Goal: Find specific page/section: Find specific page/section

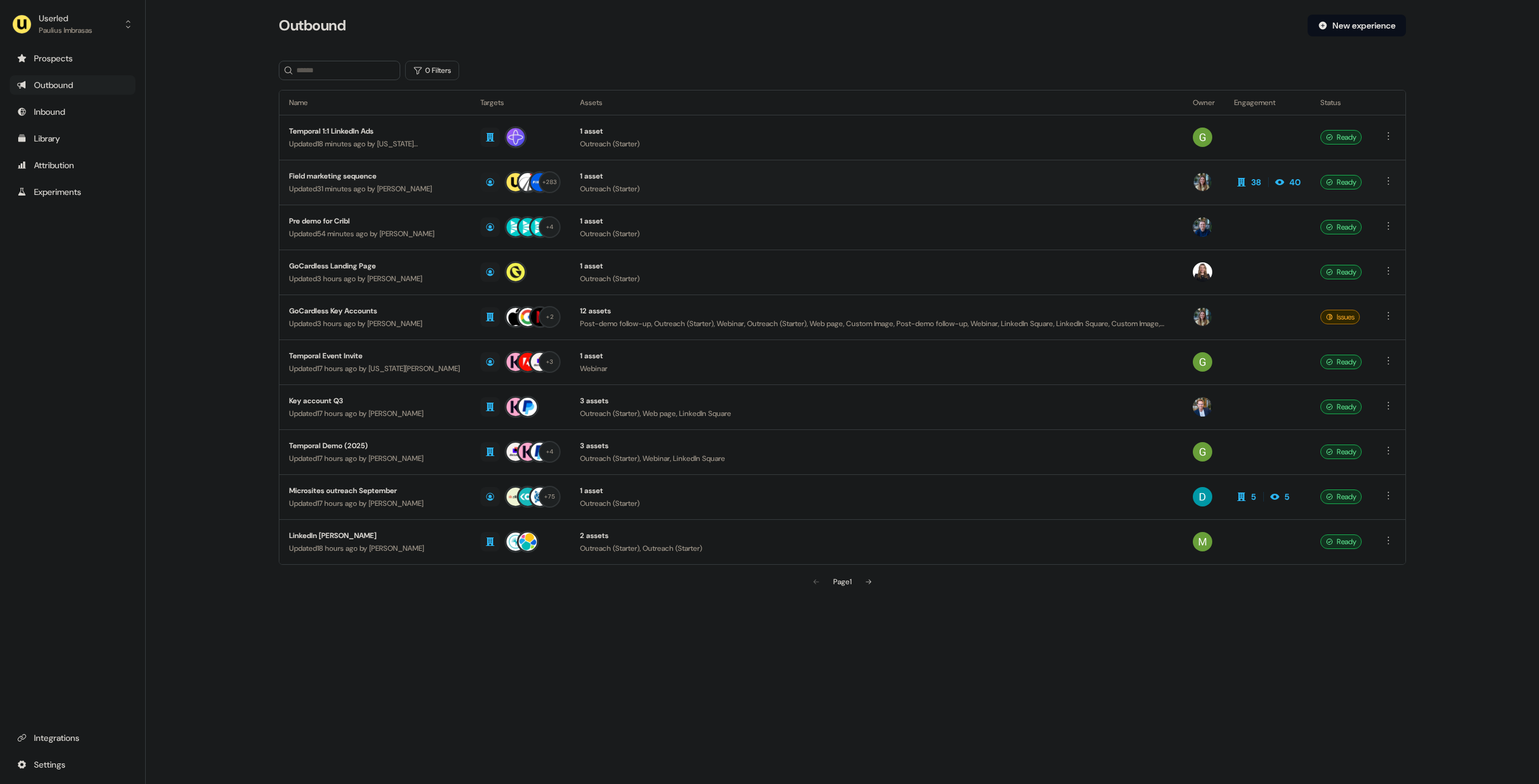
click at [353, 173] on div "Field marketing sequence" at bounding box center [375, 176] width 172 height 12
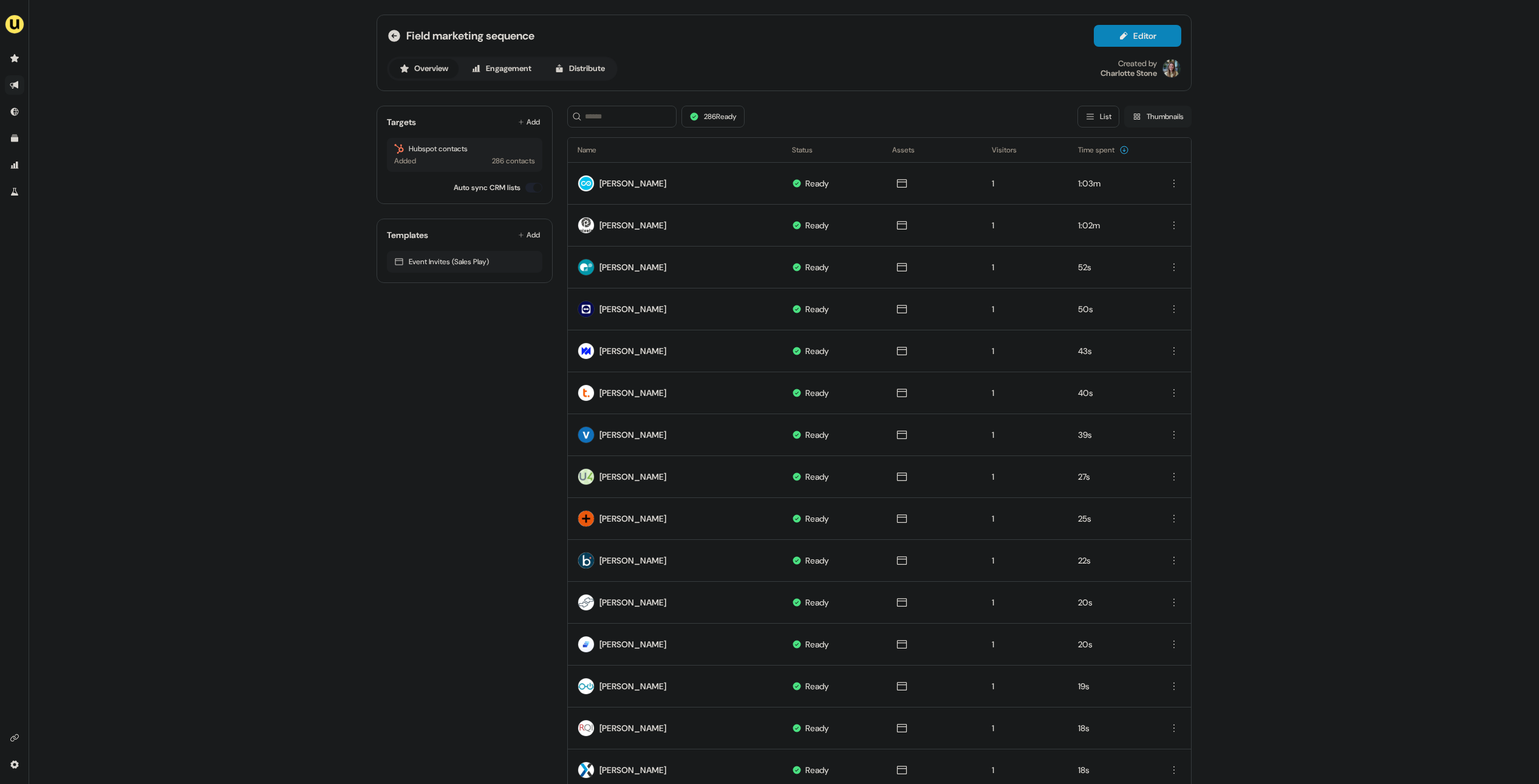
click at [1145, 113] on button "Thumbnails" at bounding box center [1158, 116] width 68 height 22
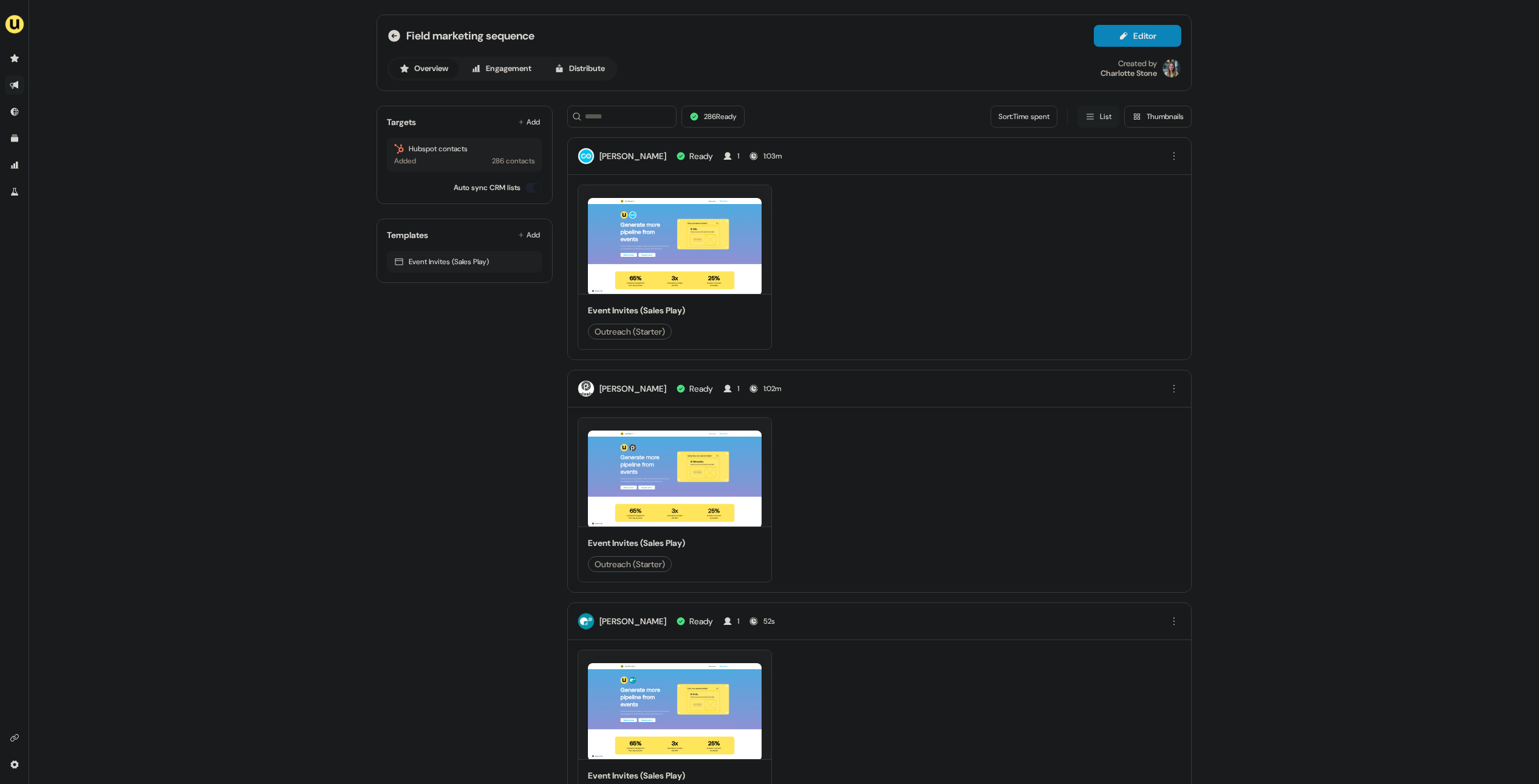
click at [1087, 116] on icon at bounding box center [1090, 117] width 7 height 6
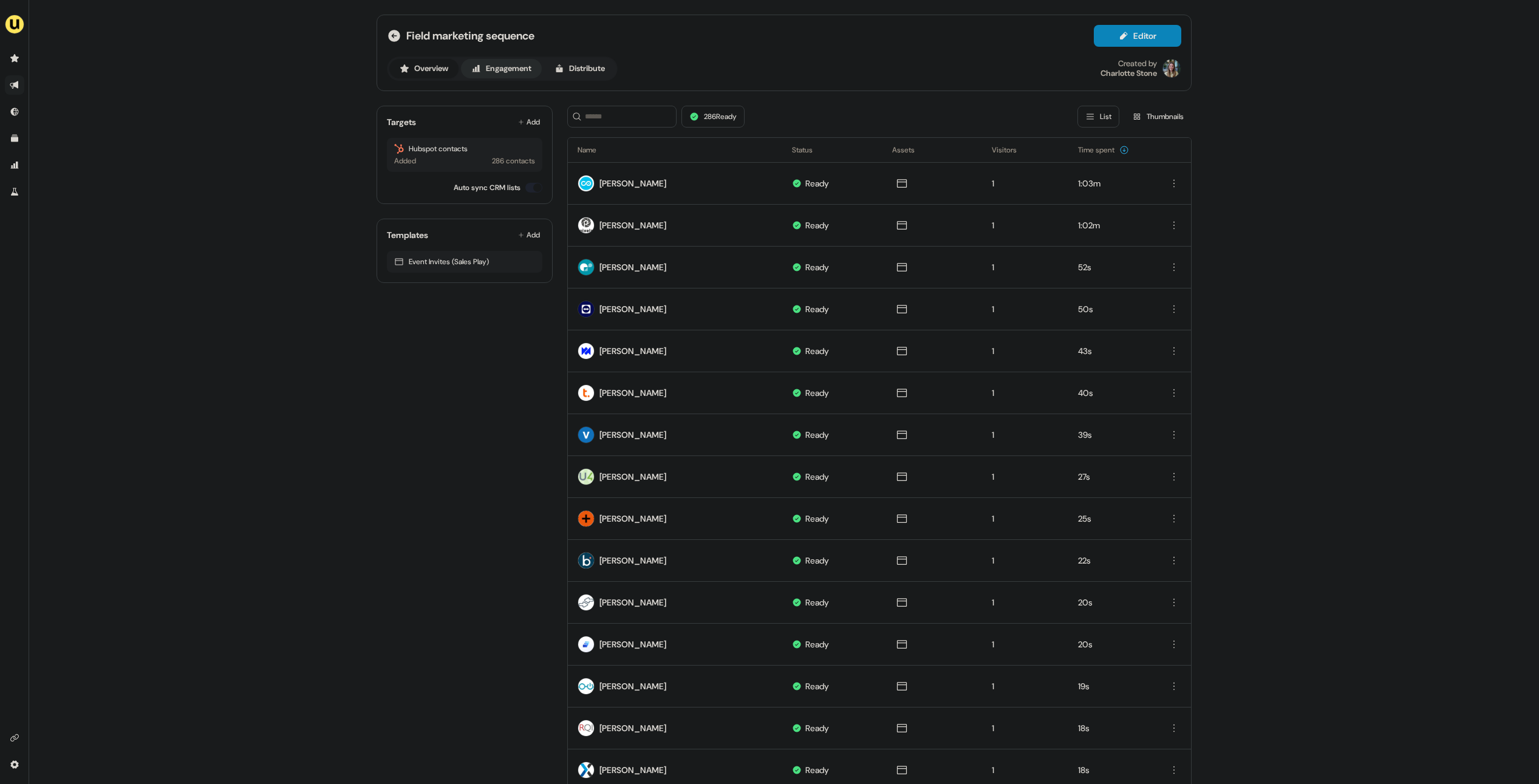
click at [520, 62] on button "Engagement" at bounding box center [501, 69] width 81 height 20
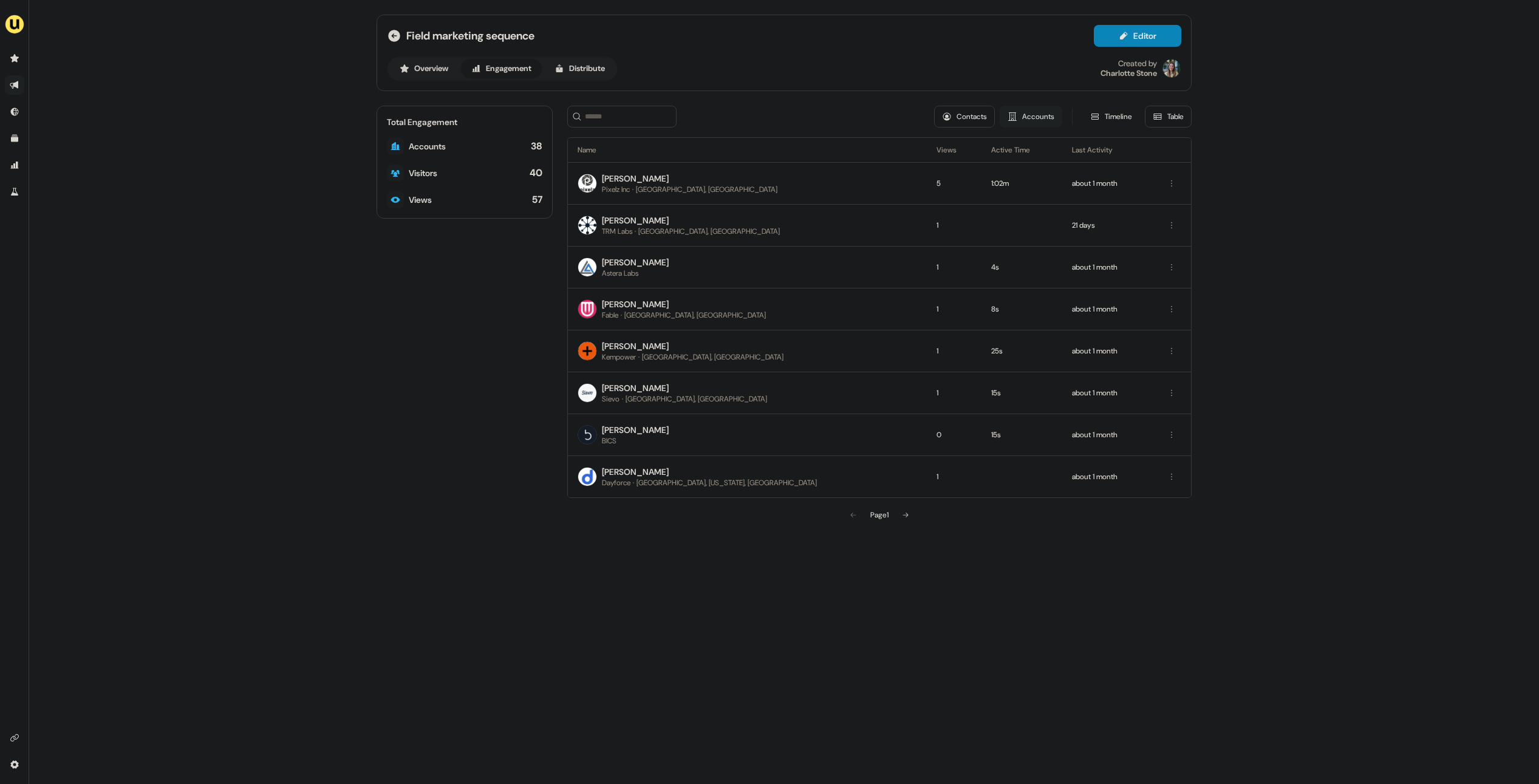
click at [1027, 121] on button "Accounts" at bounding box center [1031, 116] width 63 height 22
click at [966, 121] on button "Contacts" at bounding box center [965, 116] width 61 height 22
click at [919, 514] on div "Page 1" at bounding box center [880, 515] width 202 height 24
click at [913, 514] on button at bounding box center [906, 515] width 24 height 24
click at [910, 513] on icon at bounding box center [907, 515] width 7 height 7
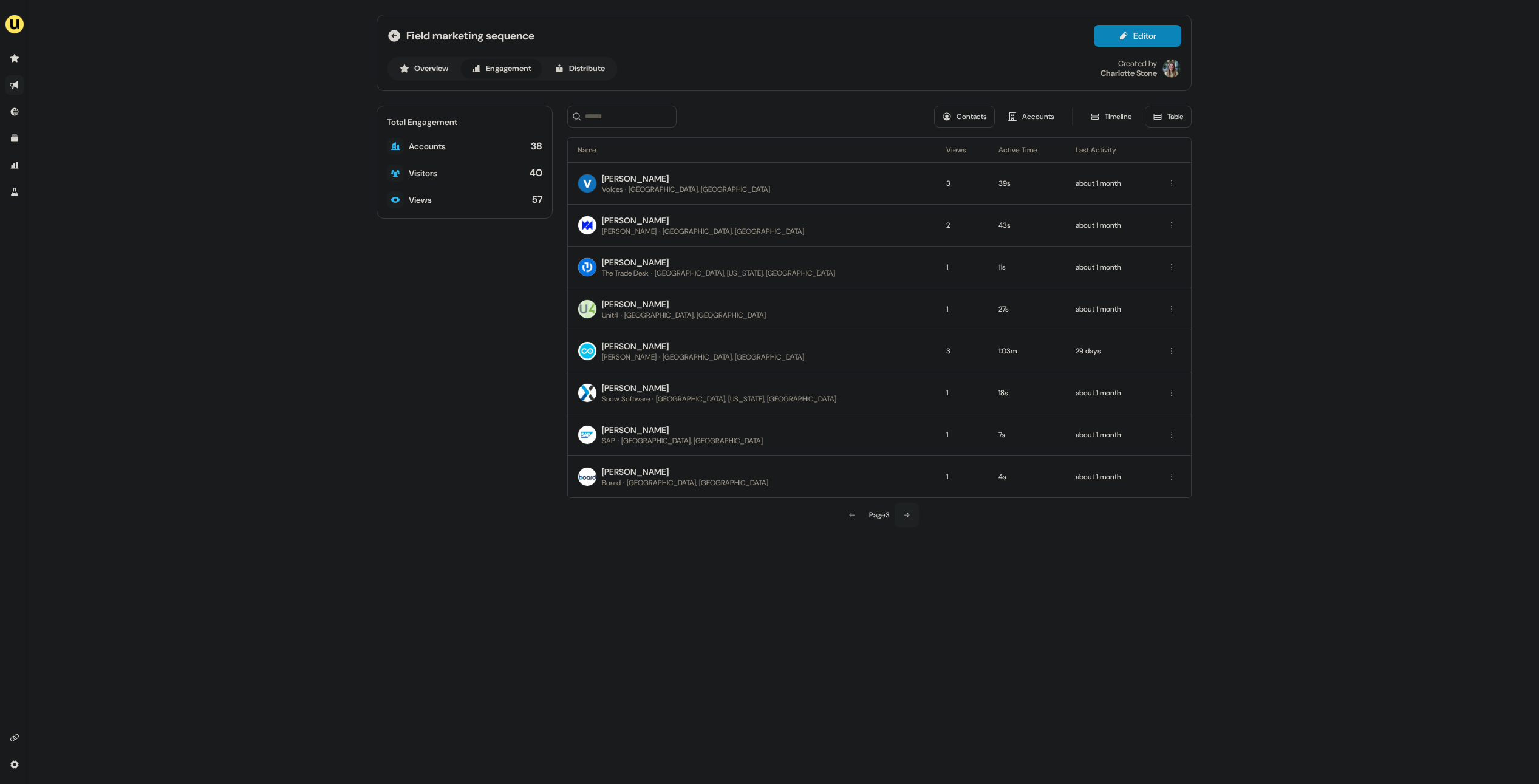
click at [908, 513] on icon at bounding box center [907, 515] width 7 height 7
click at [907, 513] on icon at bounding box center [907, 515] width 7 height 7
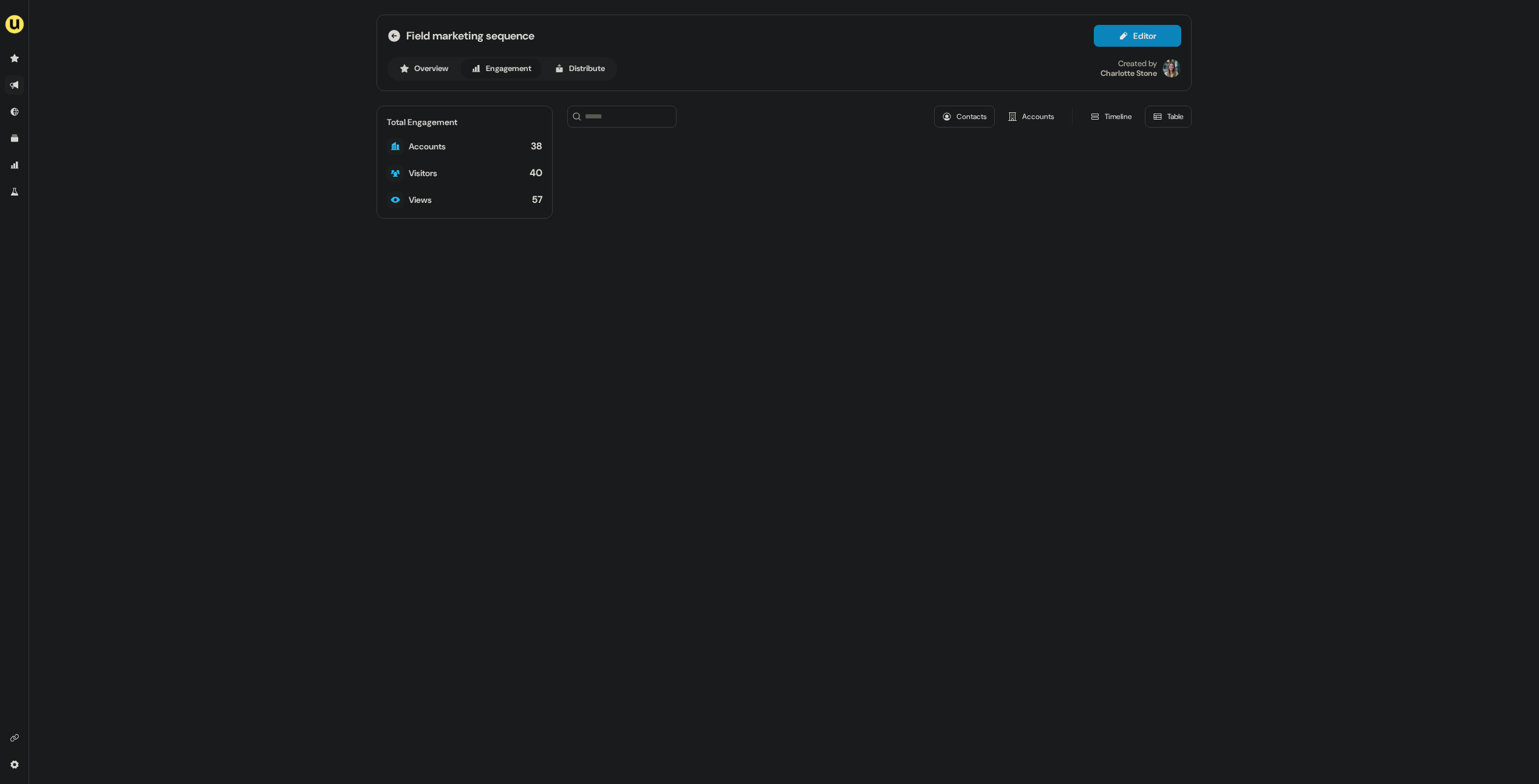
click at [951, 109] on button "Contacts" at bounding box center [965, 116] width 61 height 22
click at [1018, 113] on button "Accounts" at bounding box center [1031, 116] width 63 height 22
click at [511, 66] on button "Engagement" at bounding box center [501, 69] width 81 height 20
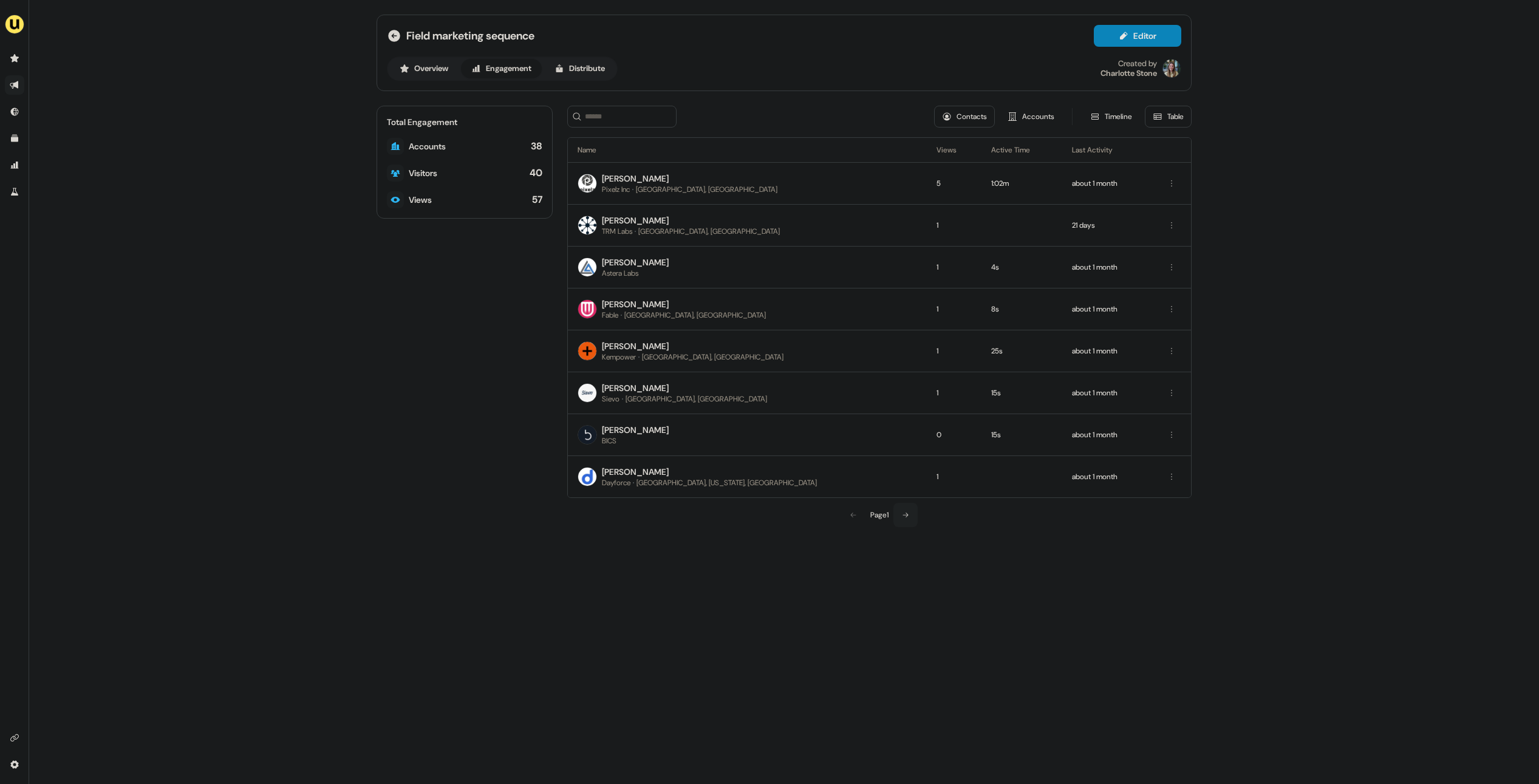
click at [909, 512] on icon at bounding box center [906, 515] width 7 height 7
click at [909, 512] on icon at bounding box center [907, 515] width 7 height 7
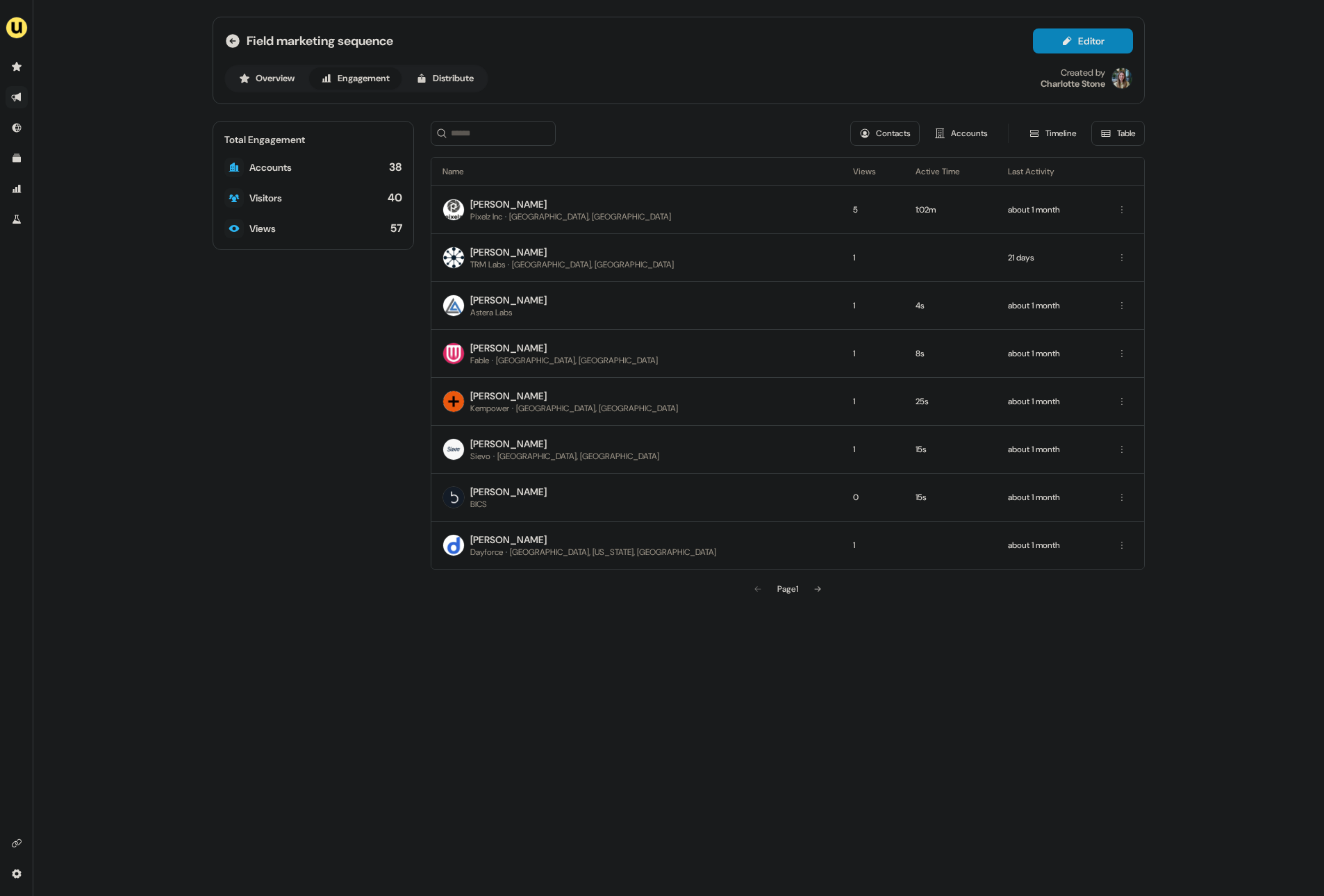
click at [1224, 236] on div "Field marketing sequence Editor Overview Engagement Distribute Created by Charl…" at bounding box center [678, 448] width 1290 height 896
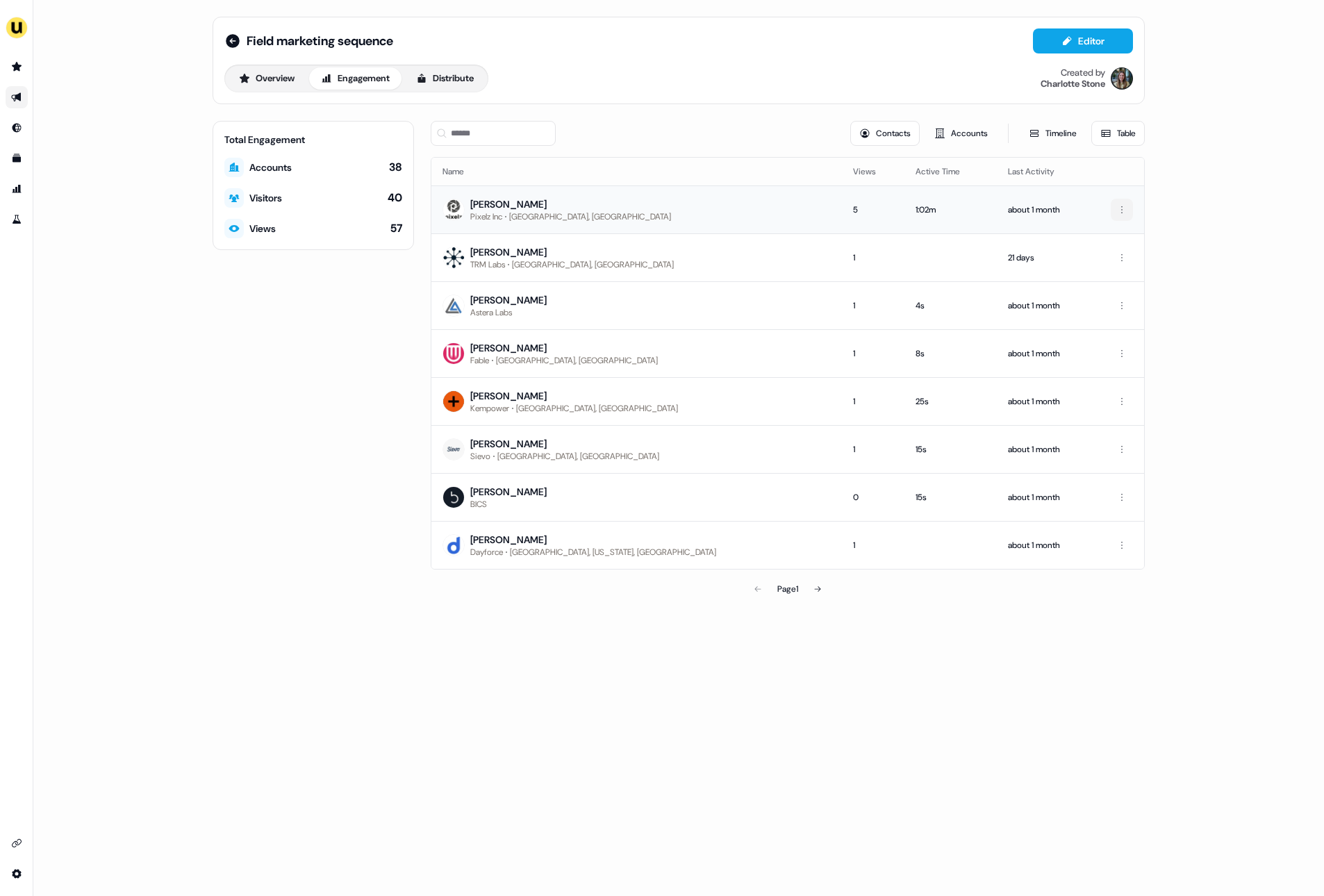
click at [1121, 209] on html "For the best experience switch devices to a bigger screen. Go to Userled.io Fie…" at bounding box center [662, 448] width 1324 height 896
click at [1201, 177] on html "For the best experience switch devices to a bigger screen. Go to Userled.io Fie…" at bounding box center [662, 448] width 1324 height 896
